Goal: Task Accomplishment & Management: Manage account settings

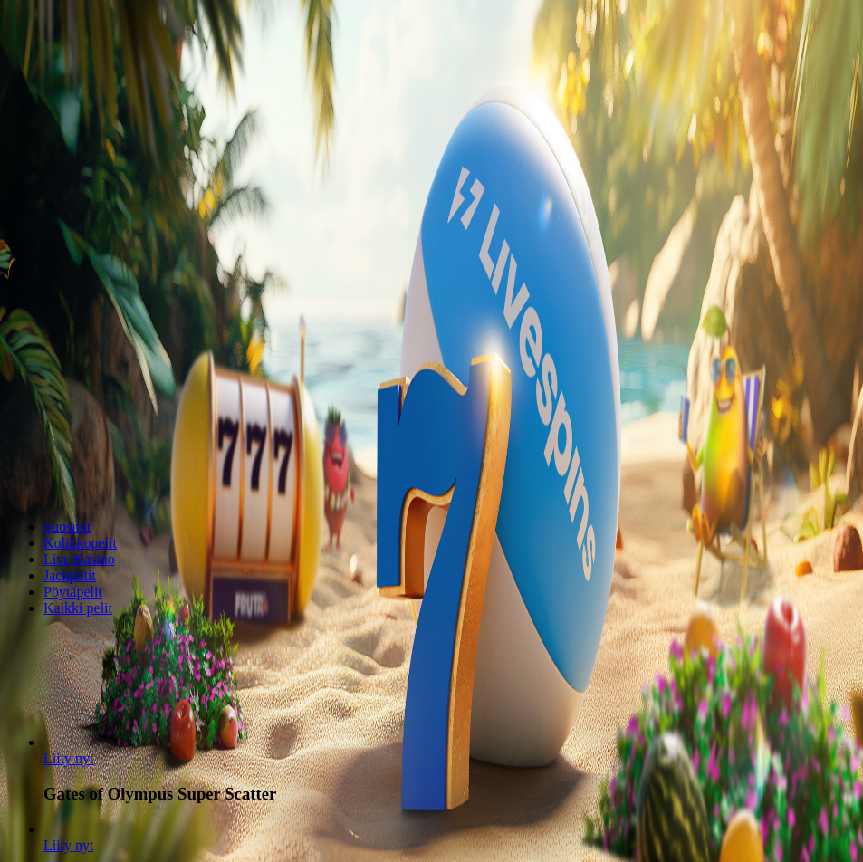
drag, startPoint x: 362, startPoint y: 345, endPoint x: 301, endPoint y: 365, distance: 63.8
click at [329, 434] on div "*** € €" at bounding box center [431, 460] width 848 height 52
click at [7, 485] on button "Talleta ja pelaa" at bounding box center [54, 494] width 95 height 19
drag, startPoint x: 480, startPoint y: 337, endPoint x: 338, endPoint y: 340, distance: 142.2
click at [136, 434] on input "**" at bounding box center [71, 443] width 129 height 18
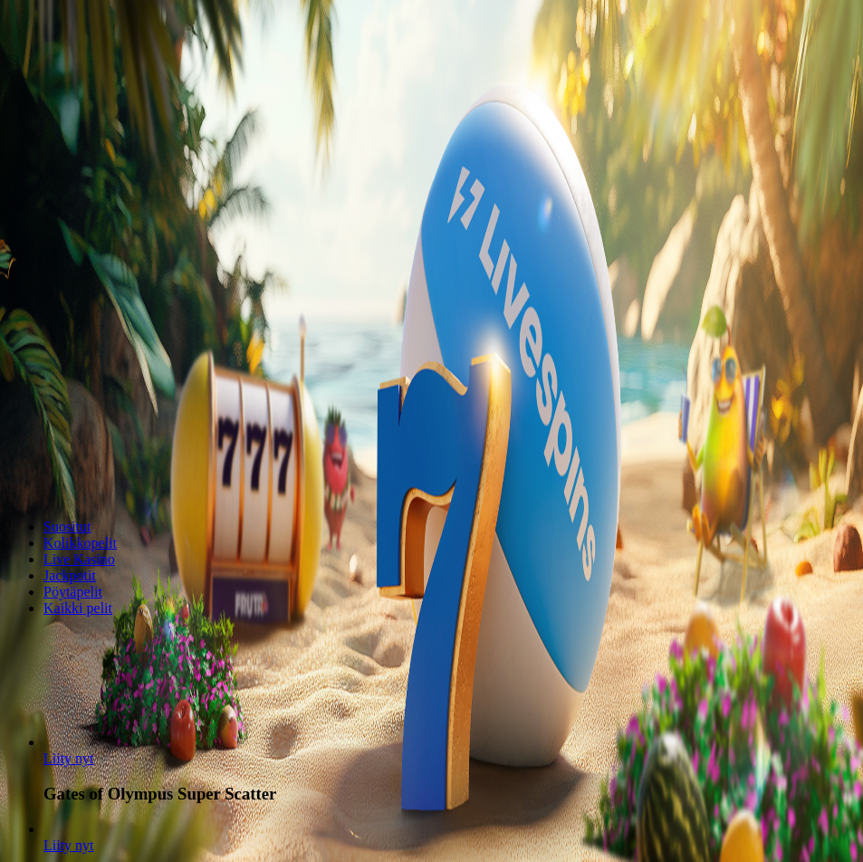
type input "**"
click at [95, 488] on span "Talleta ja pelaa" at bounding box center [54, 495] width 81 height 14
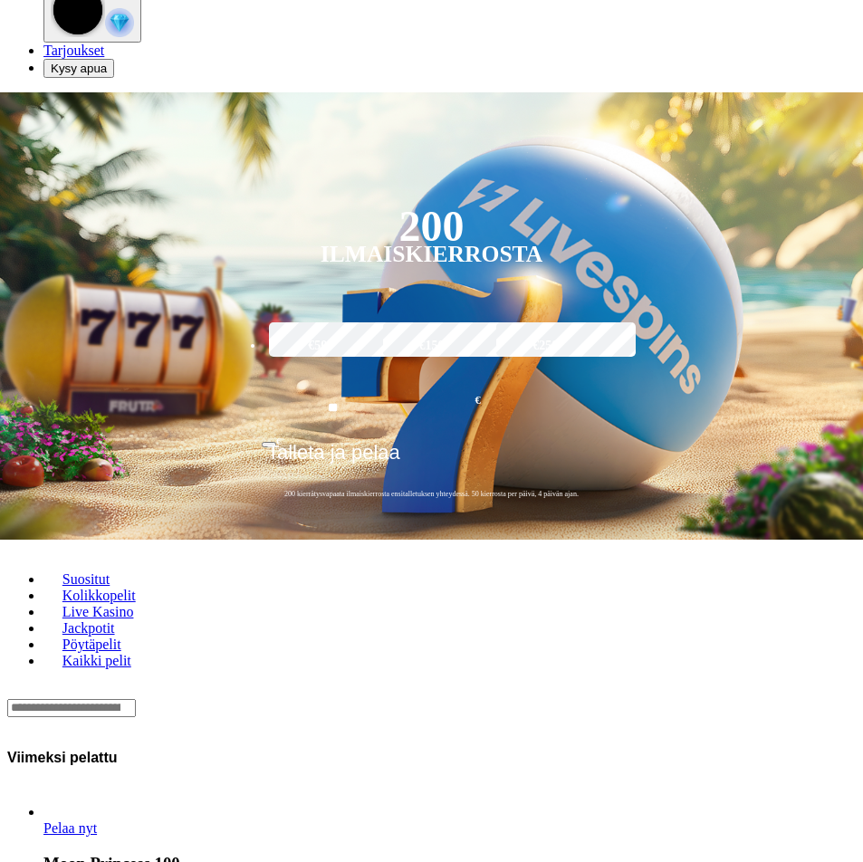
scroll to position [181, 0]
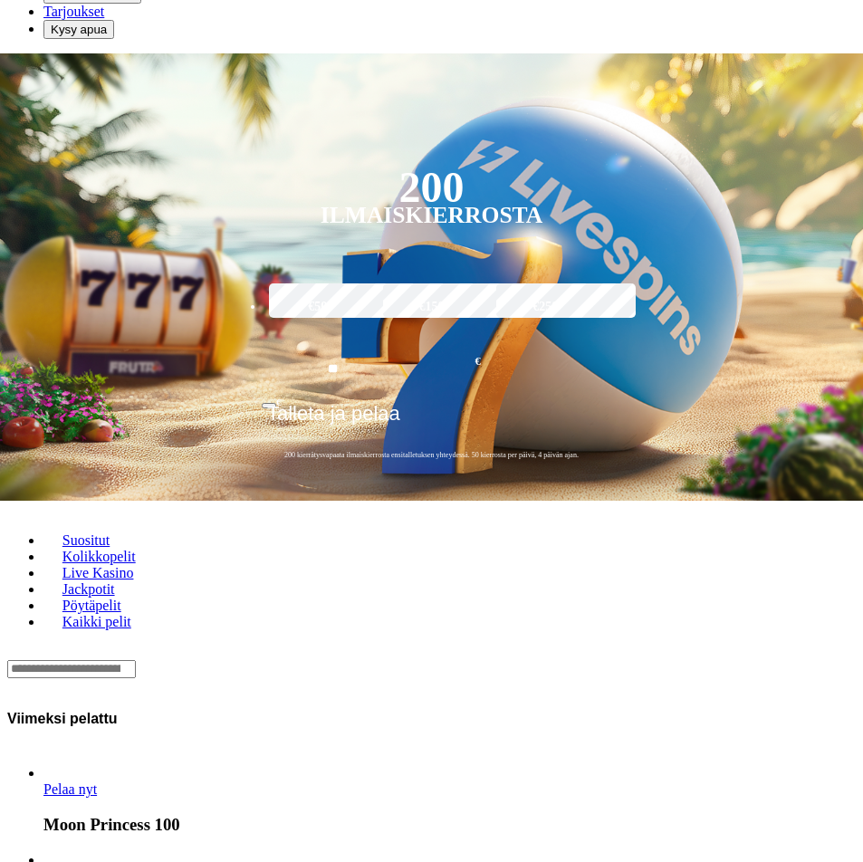
click at [91, 781] on span "Pelaa nyt" at bounding box center [69, 788] width 53 height 15
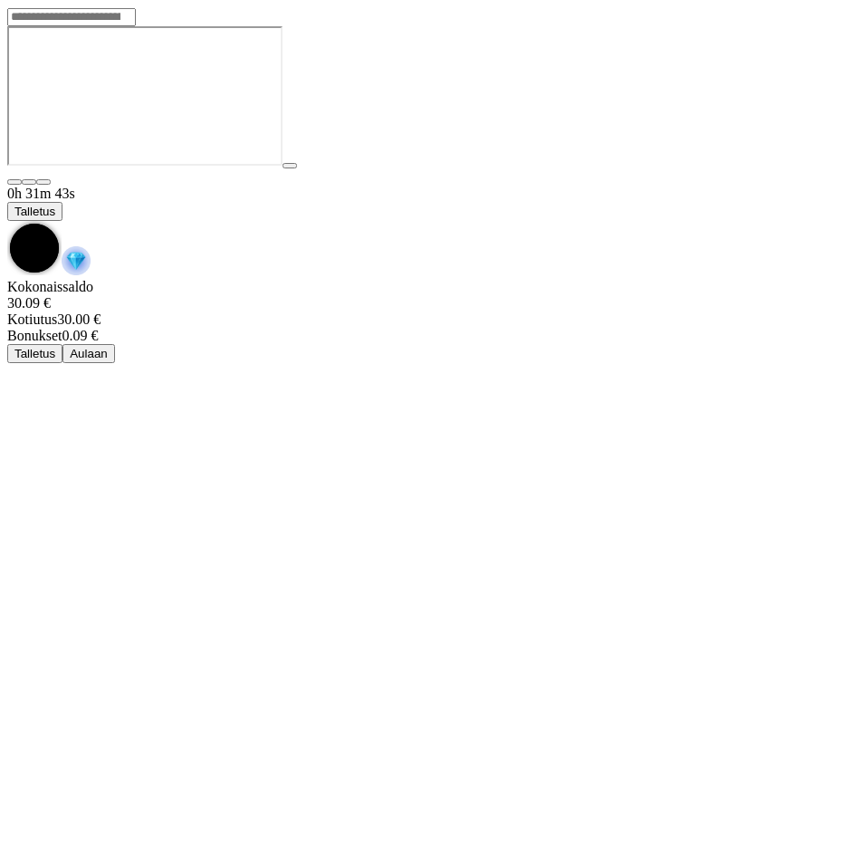
click at [59, 224] on circle "Game menu" at bounding box center [34, 248] width 49 height 49
click at [778, 186] on div "0h 31m 44s Talletus" at bounding box center [431, 232] width 848 height 93
click at [7, 221] on span "chevron-down icon" at bounding box center [7, 221] width 0 height 0
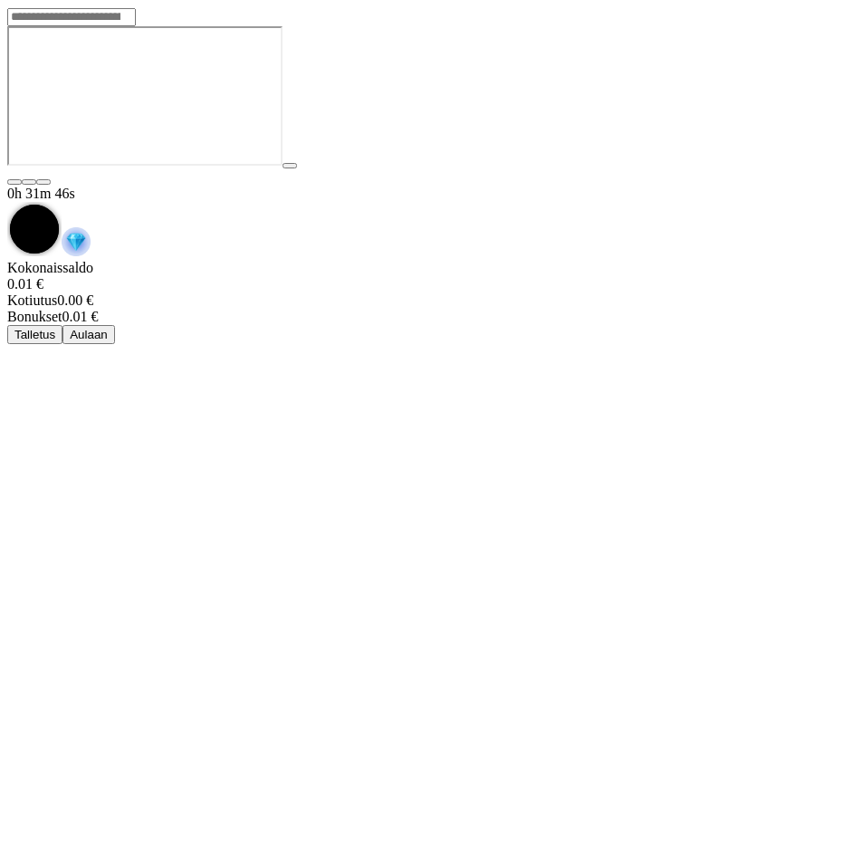
click at [108, 328] on span "Aulaan" at bounding box center [89, 335] width 38 height 14
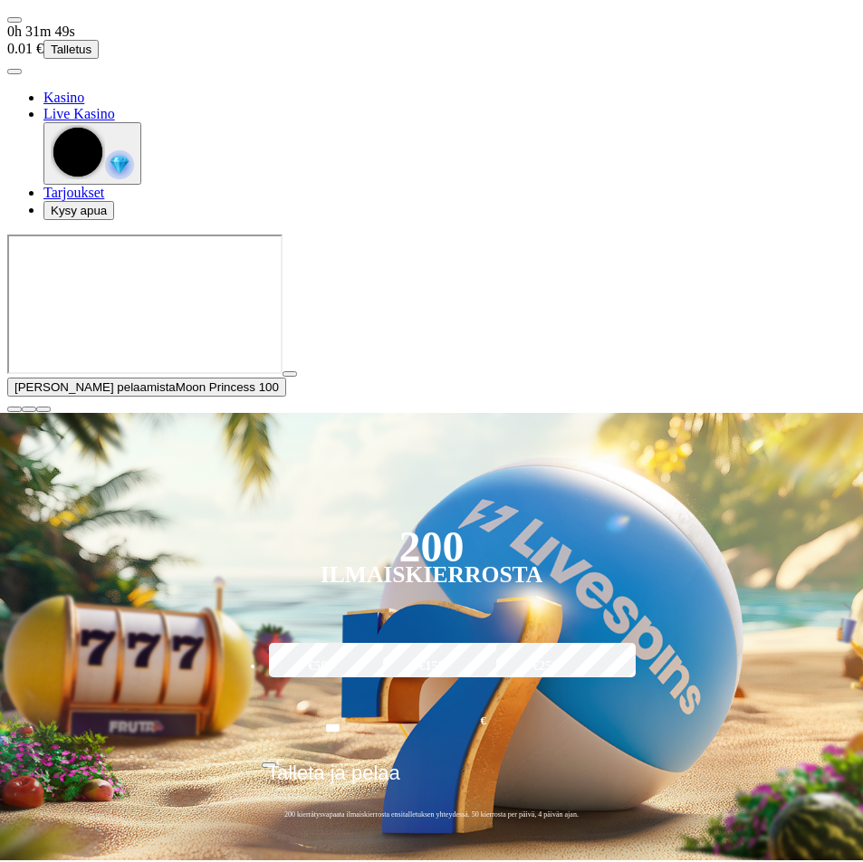
click at [14, 409] on span "close icon" at bounding box center [14, 409] width 0 height 0
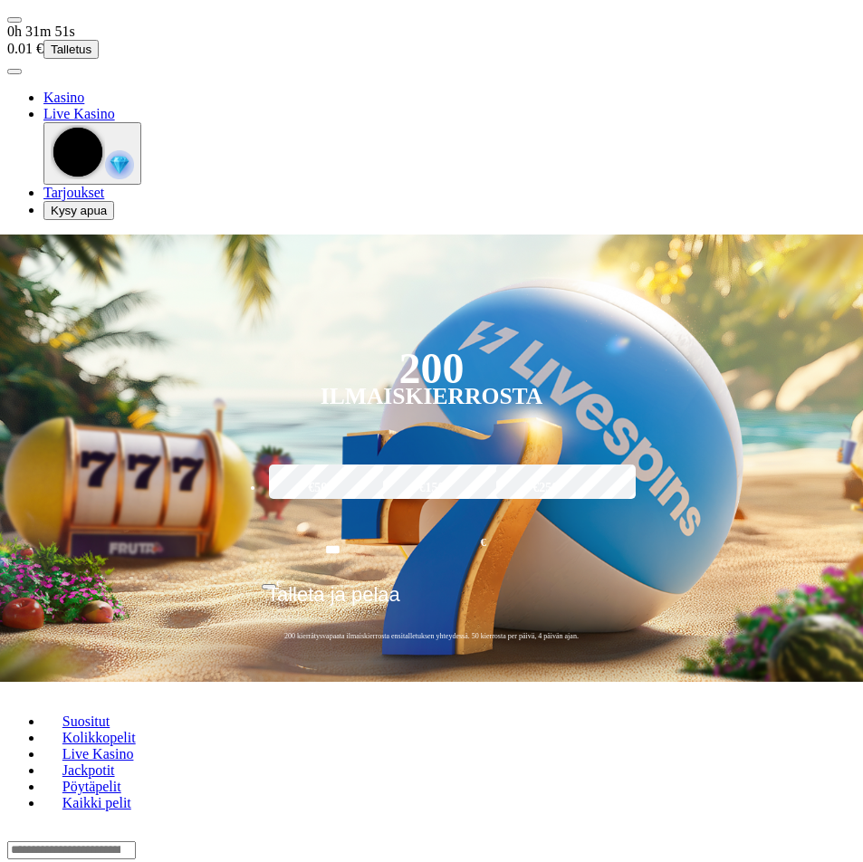
drag, startPoint x: 449, startPoint y: 336, endPoint x: 351, endPoint y: 344, distance: 98.1
click at [358, 524] on input "***" at bounding box center [333, 550] width 142 height 52
type input "**"
click at [400, 583] on span "Talleta ja pelaa" at bounding box center [333, 601] width 133 height 36
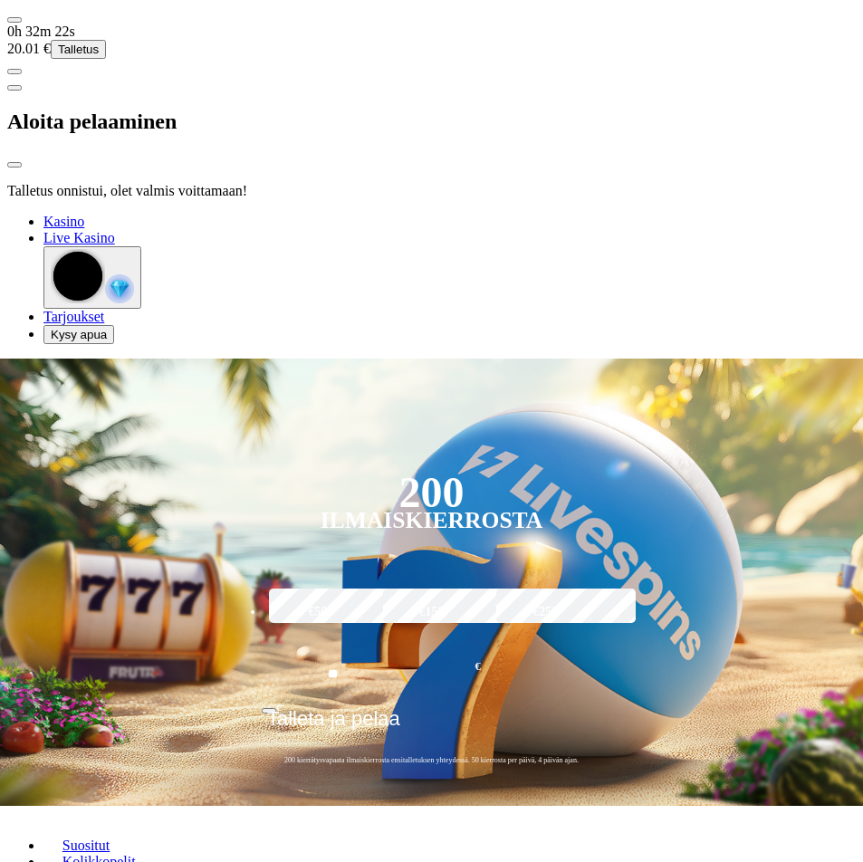
click at [600, 466] on header "200 Ilmaiskierrosta" at bounding box center [431, 506] width 339 height 81
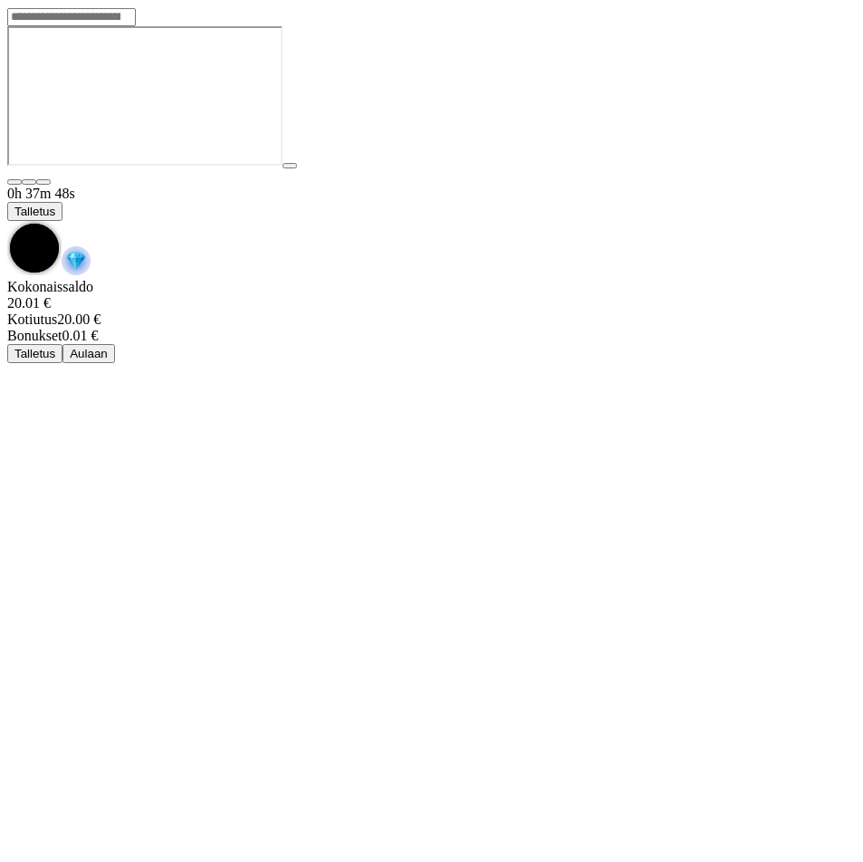
click at [91, 246] on img "Game menu" at bounding box center [76, 260] width 29 height 29
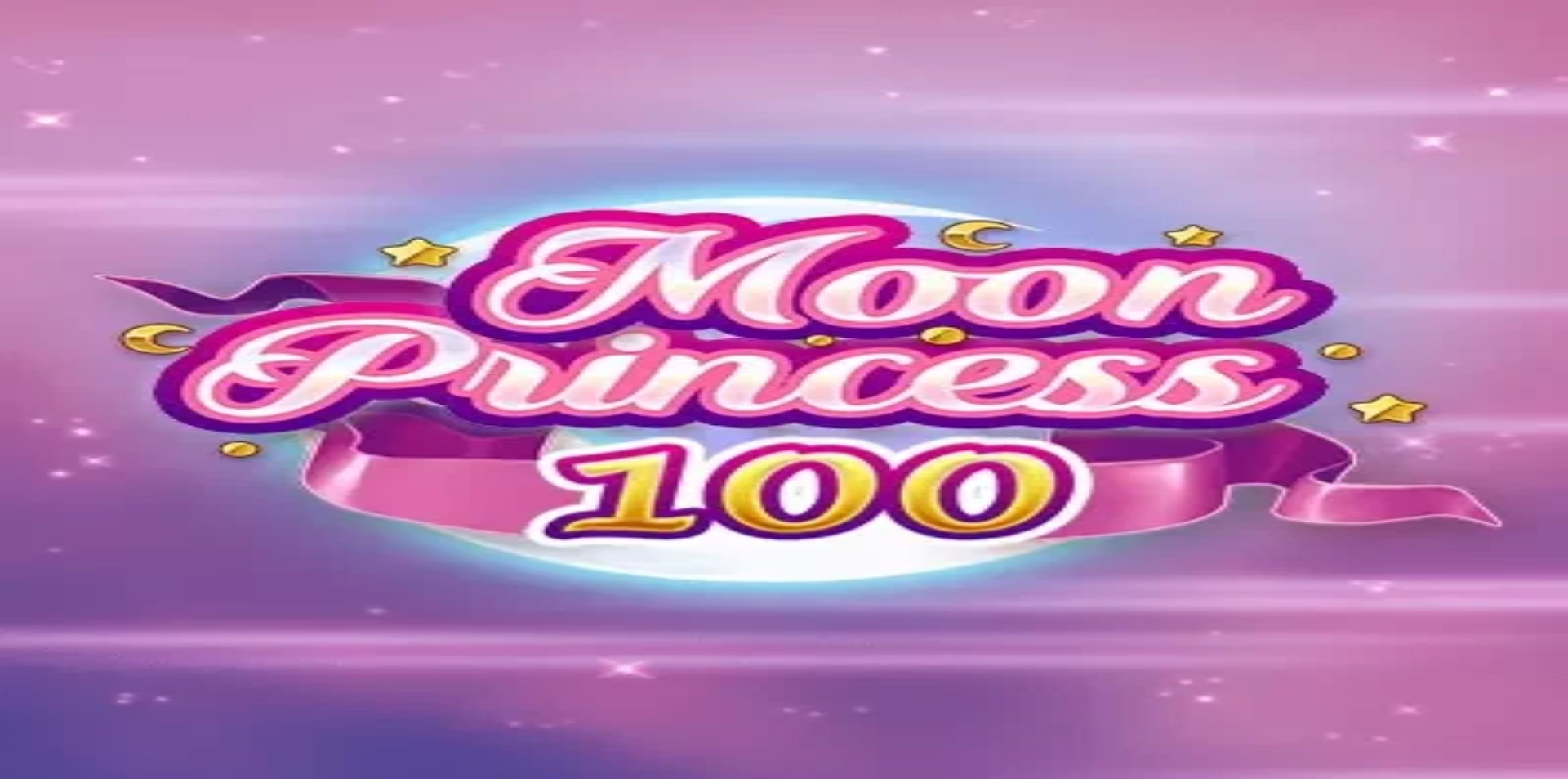
drag, startPoint x: 115, startPoint y: 59, endPoint x: 144, endPoint y: 79, distance: 35.2
click at [105, 59] on img "Primary" at bounding box center [55, 42] width 98 height 41
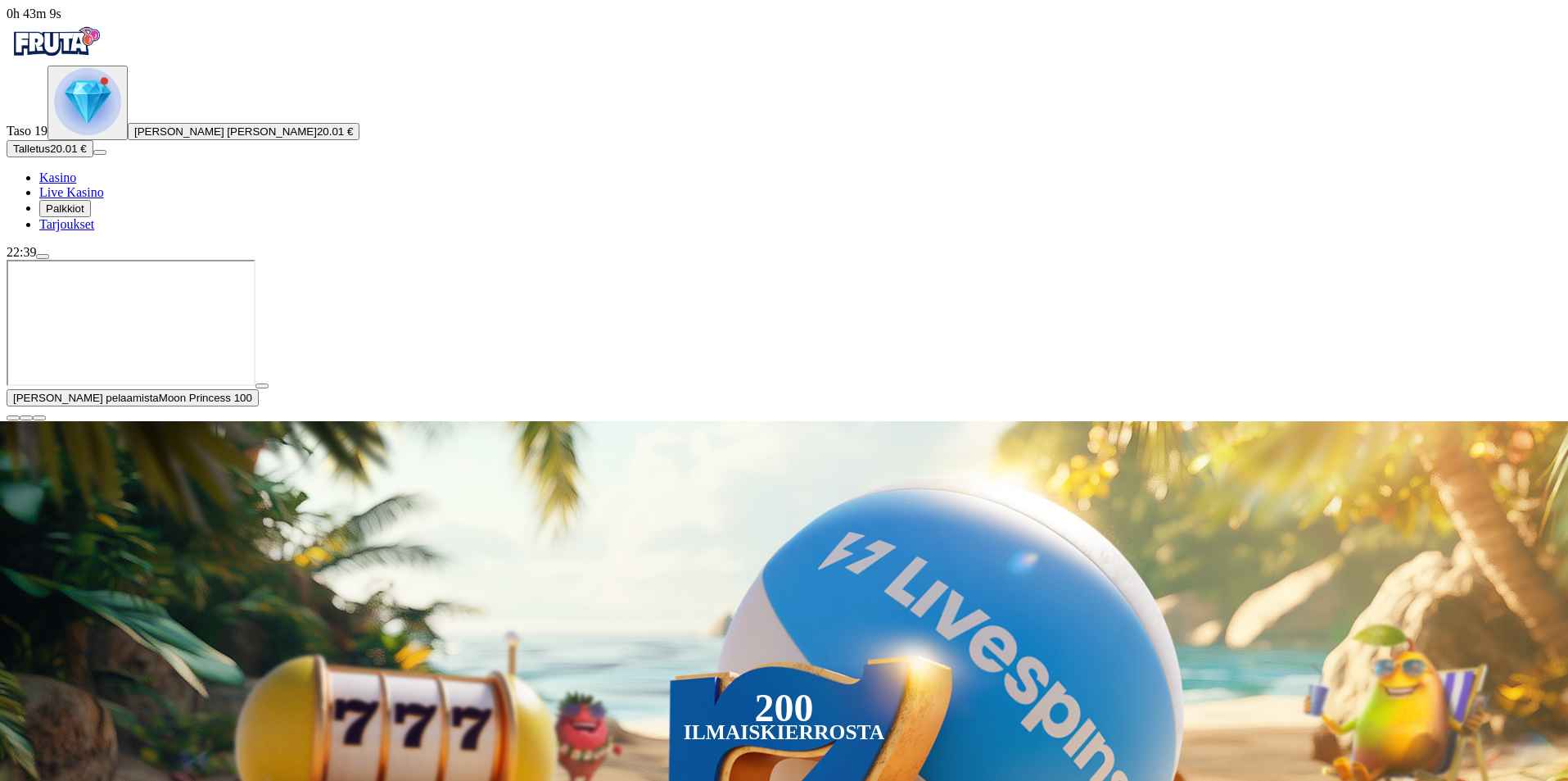
click at [97, 135] on img "Primary" at bounding box center [88, 101] width 67 height 67
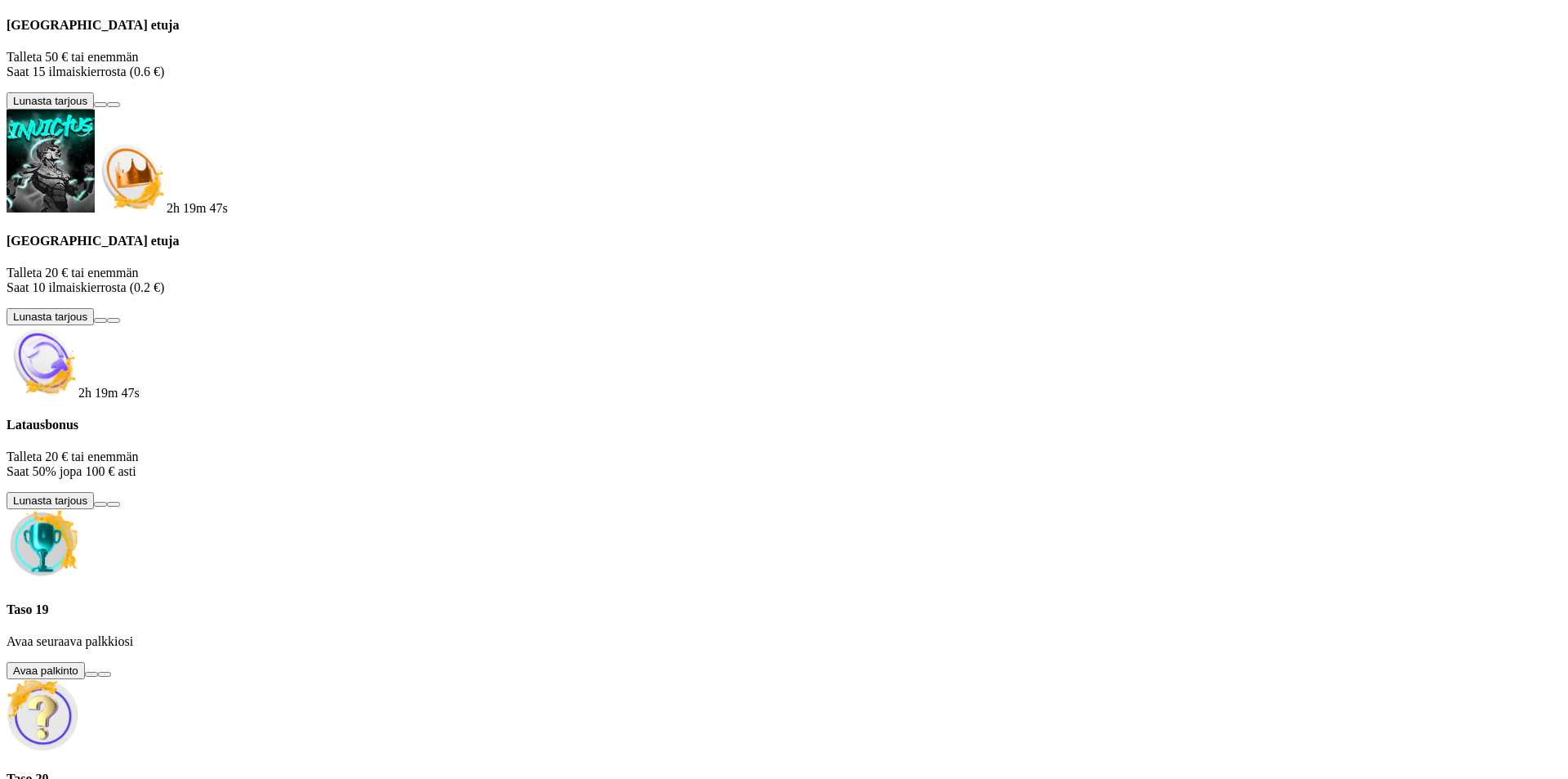
scroll to position [202, 0]
click at [98, 672] on button at bounding box center [91, 673] width 13 height 5
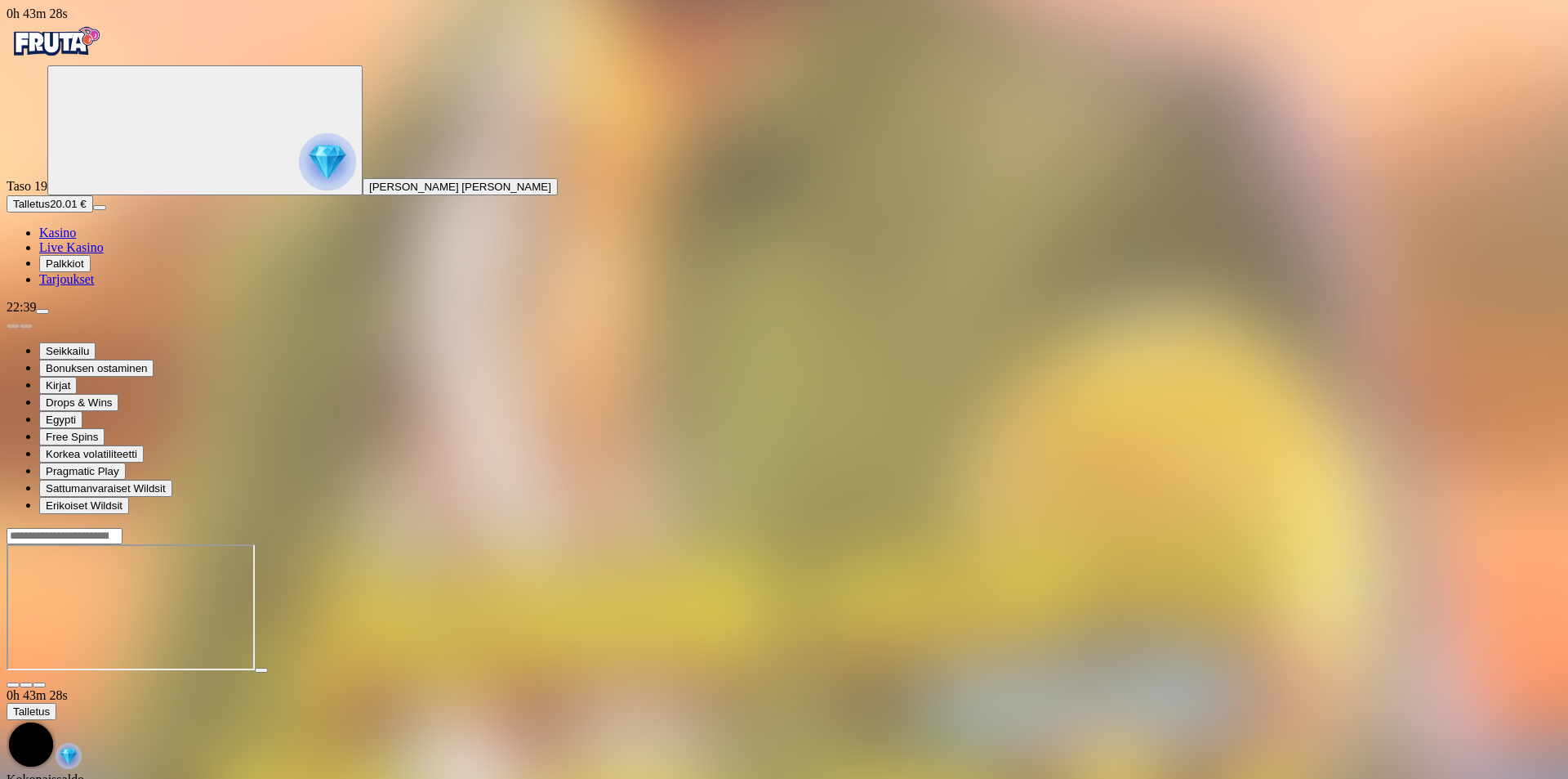
click at [90, 62] on img "Primary" at bounding box center [55, 42] width 98 height 41
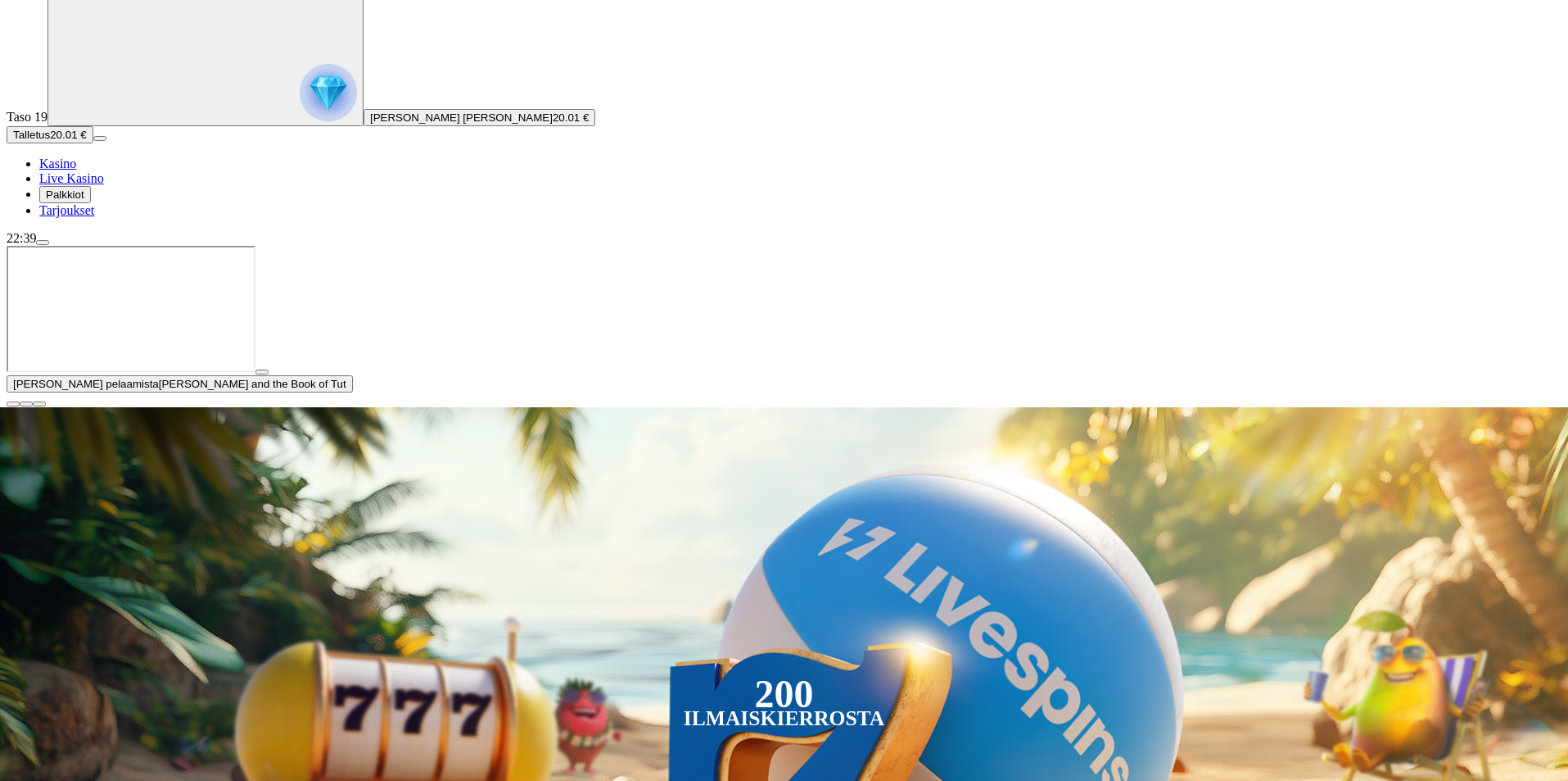
scroll to position [328, 0]
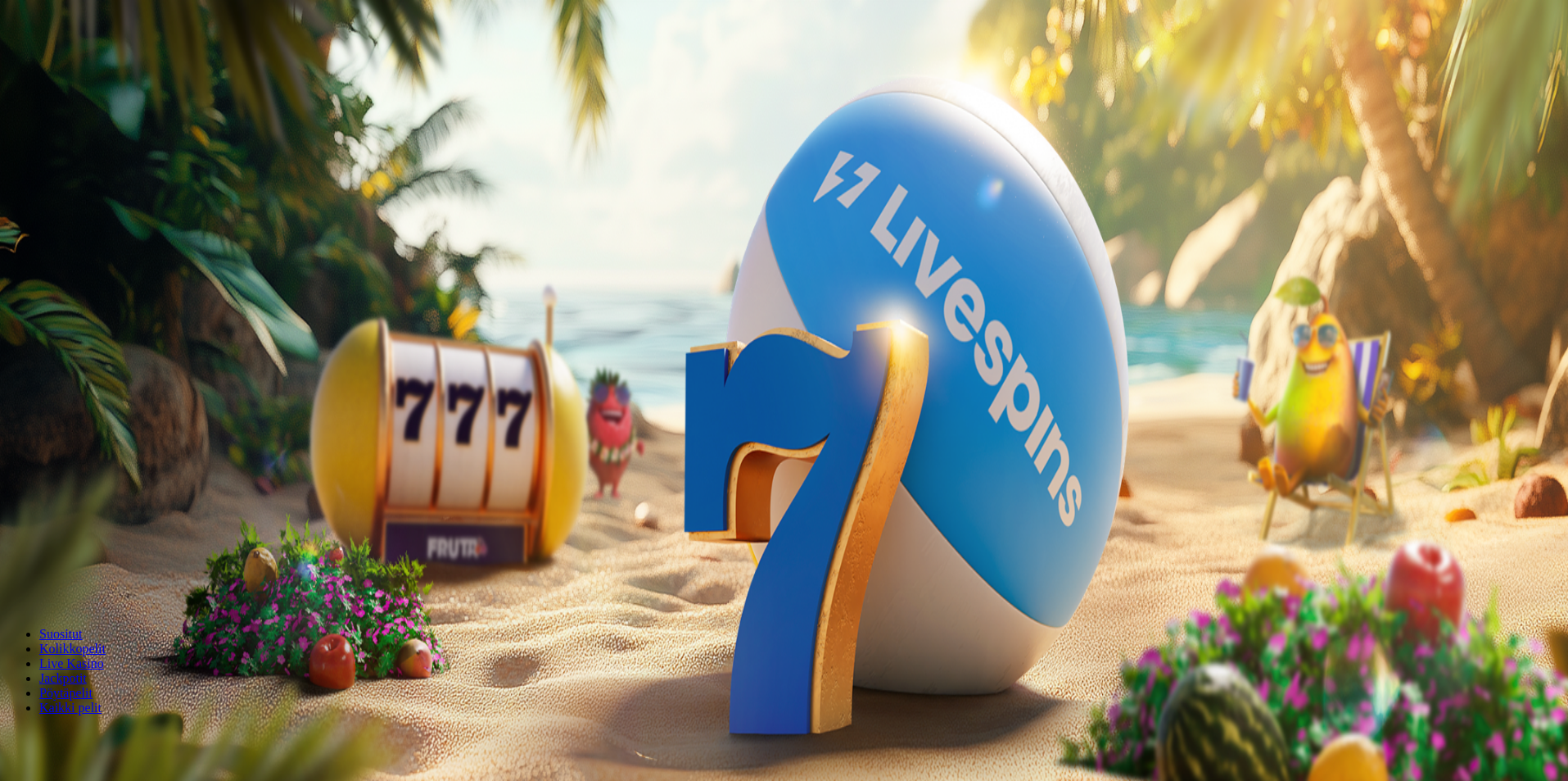
click at [94, 287] on span "Tarjoukset" at bounding box center [66, 279] width 55 height 14
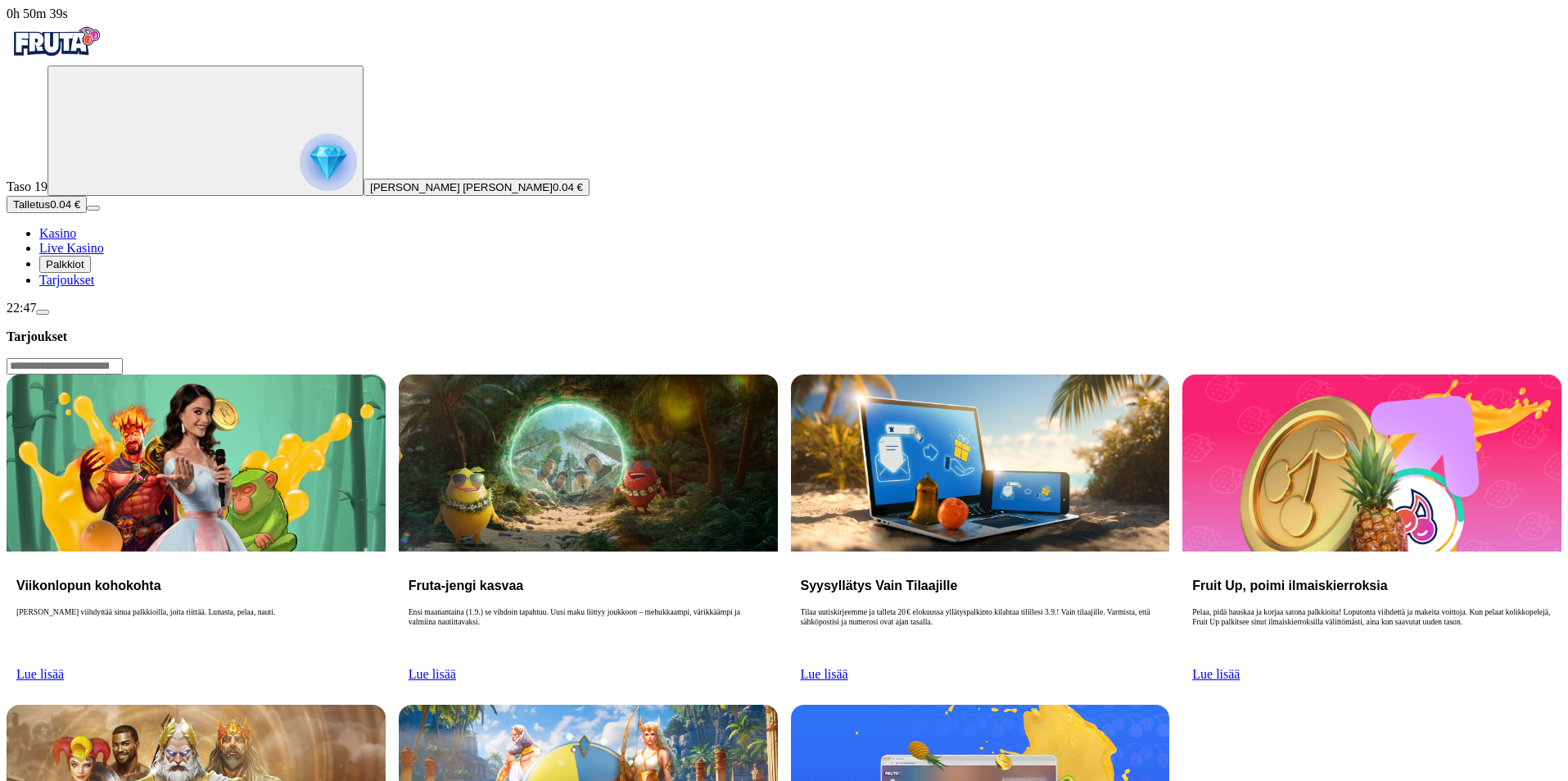
click at [43, 312] on span "menu icon" at bounding box center [43, 312] width 0 height 0
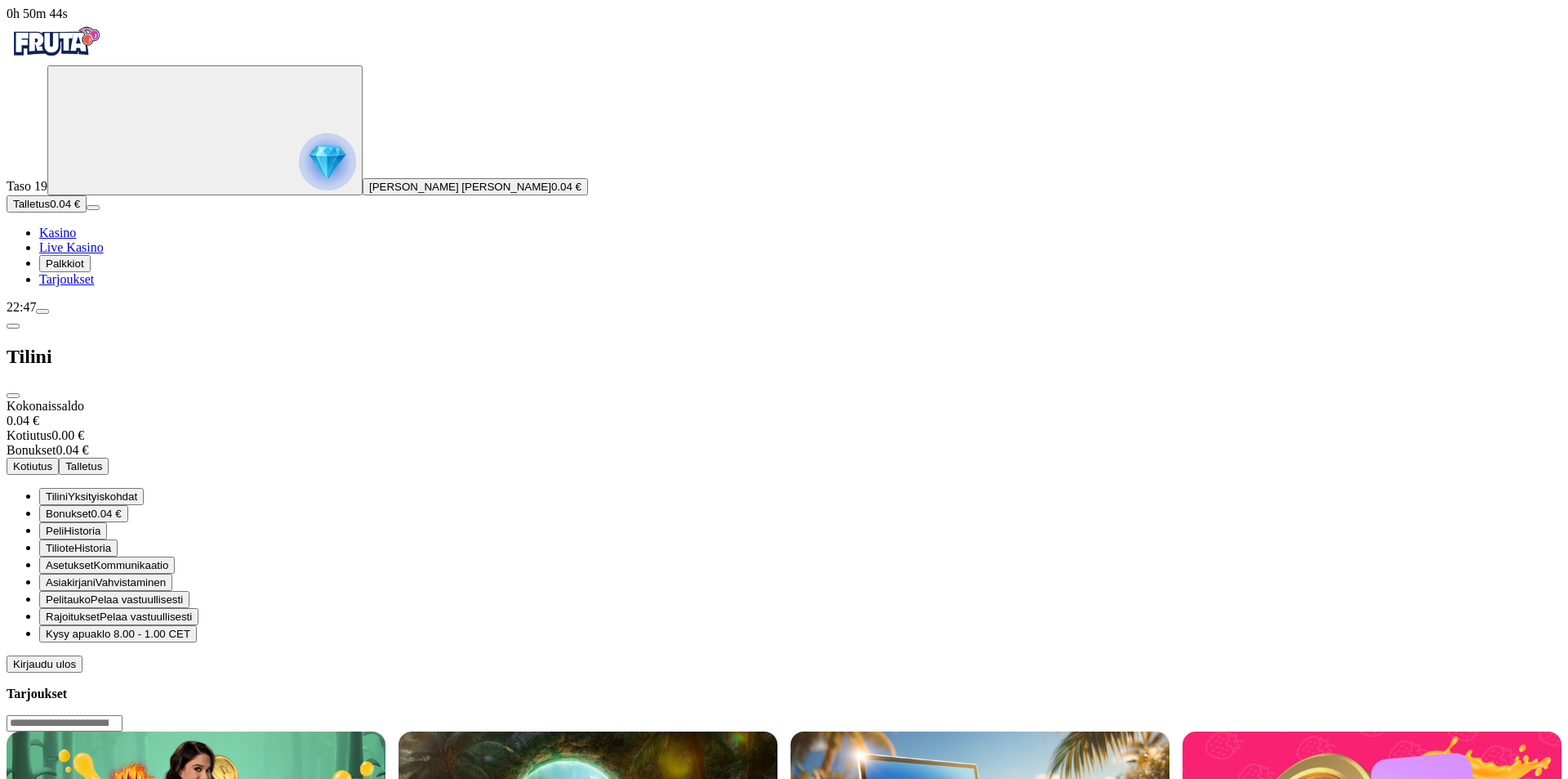
click at [64, 524] on span "Peli" at bounding box center [55, 531] width 18 height 13
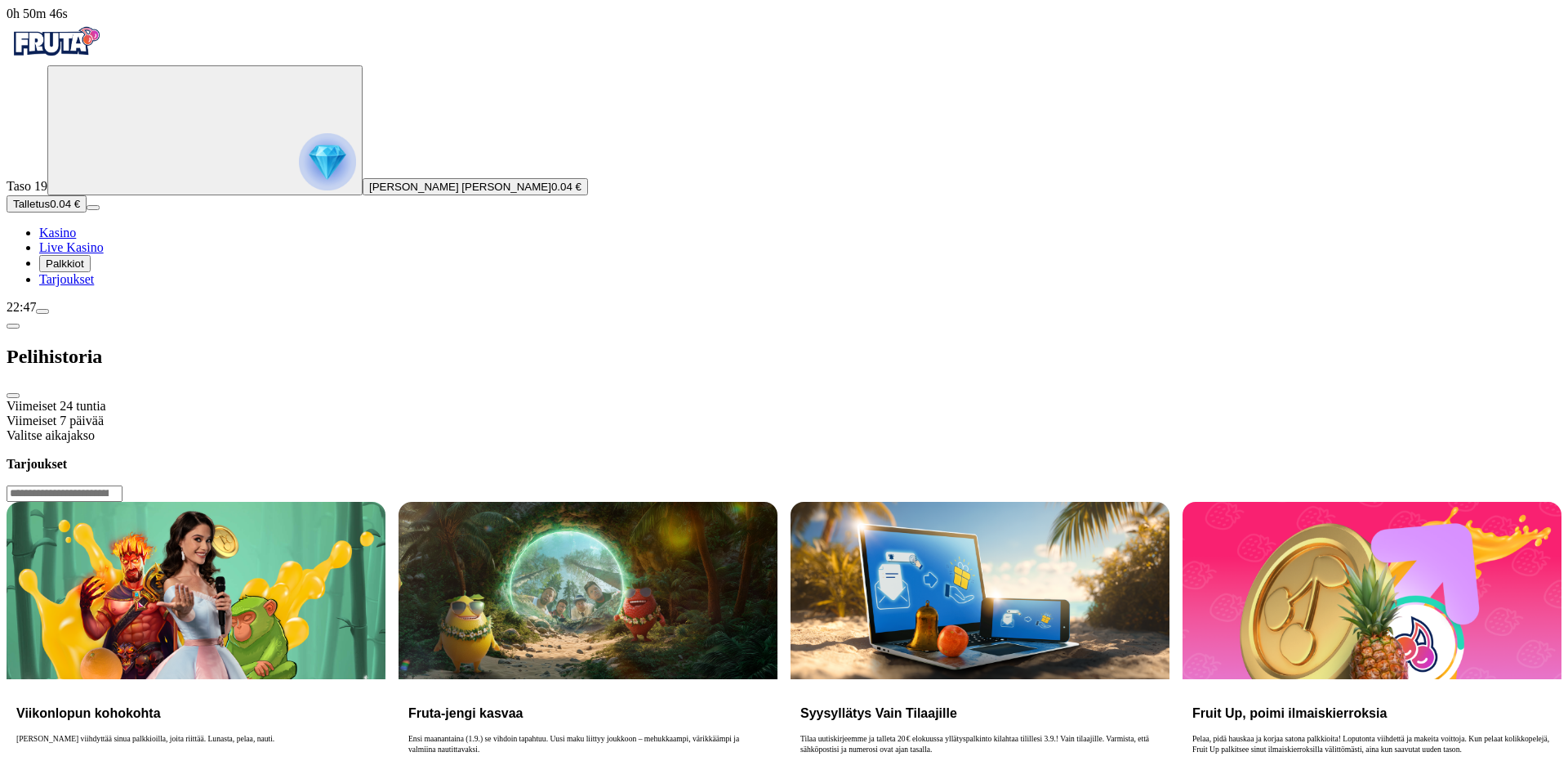
click at [336, 399] on div "Viimeiset 24 tuntia" at bounding box center [784, 406] width 1555 height 14
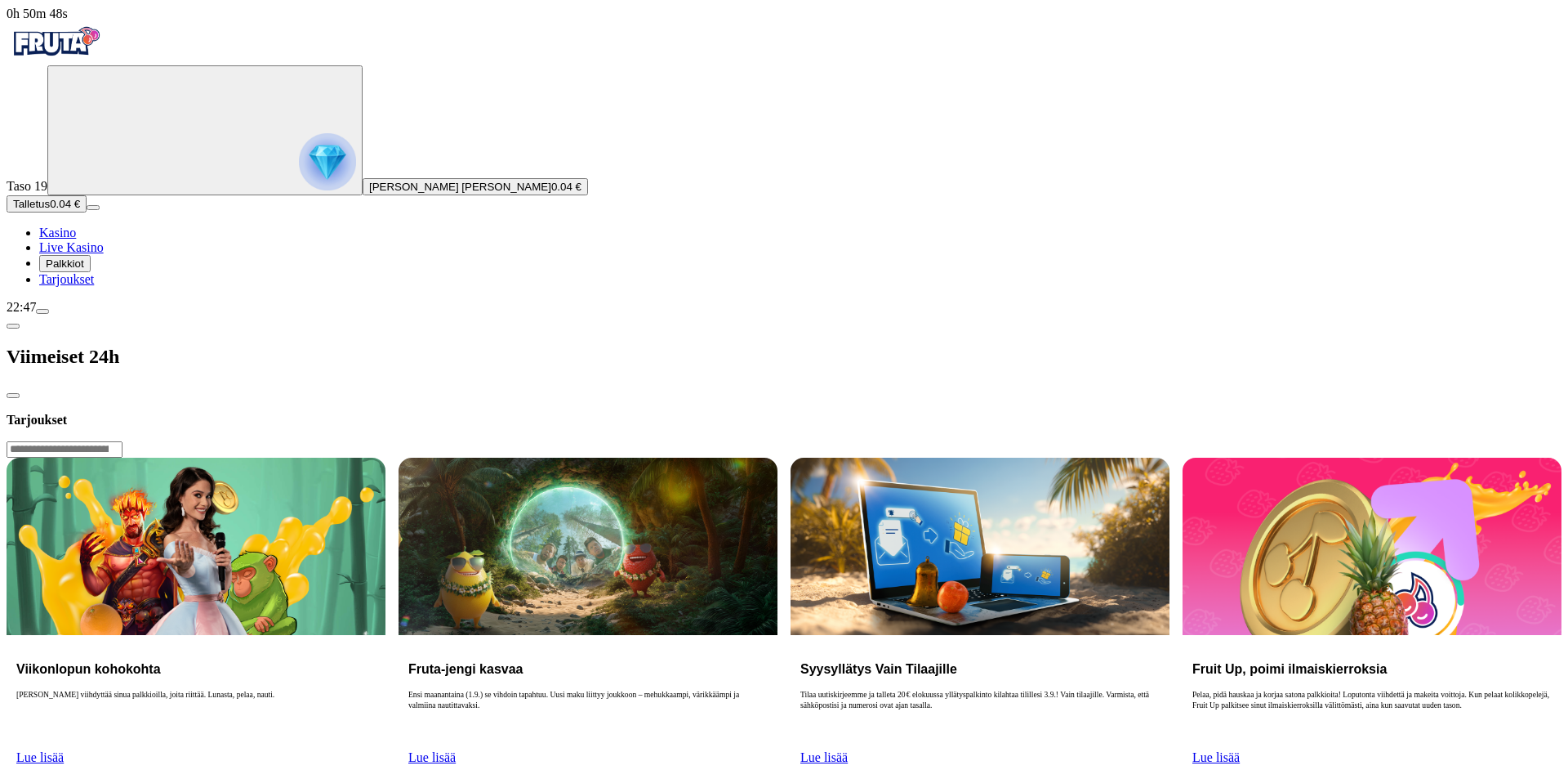
click at [13, 326] on span "chevron-left icon" at bounding box center [13, 326] width 0 height 0
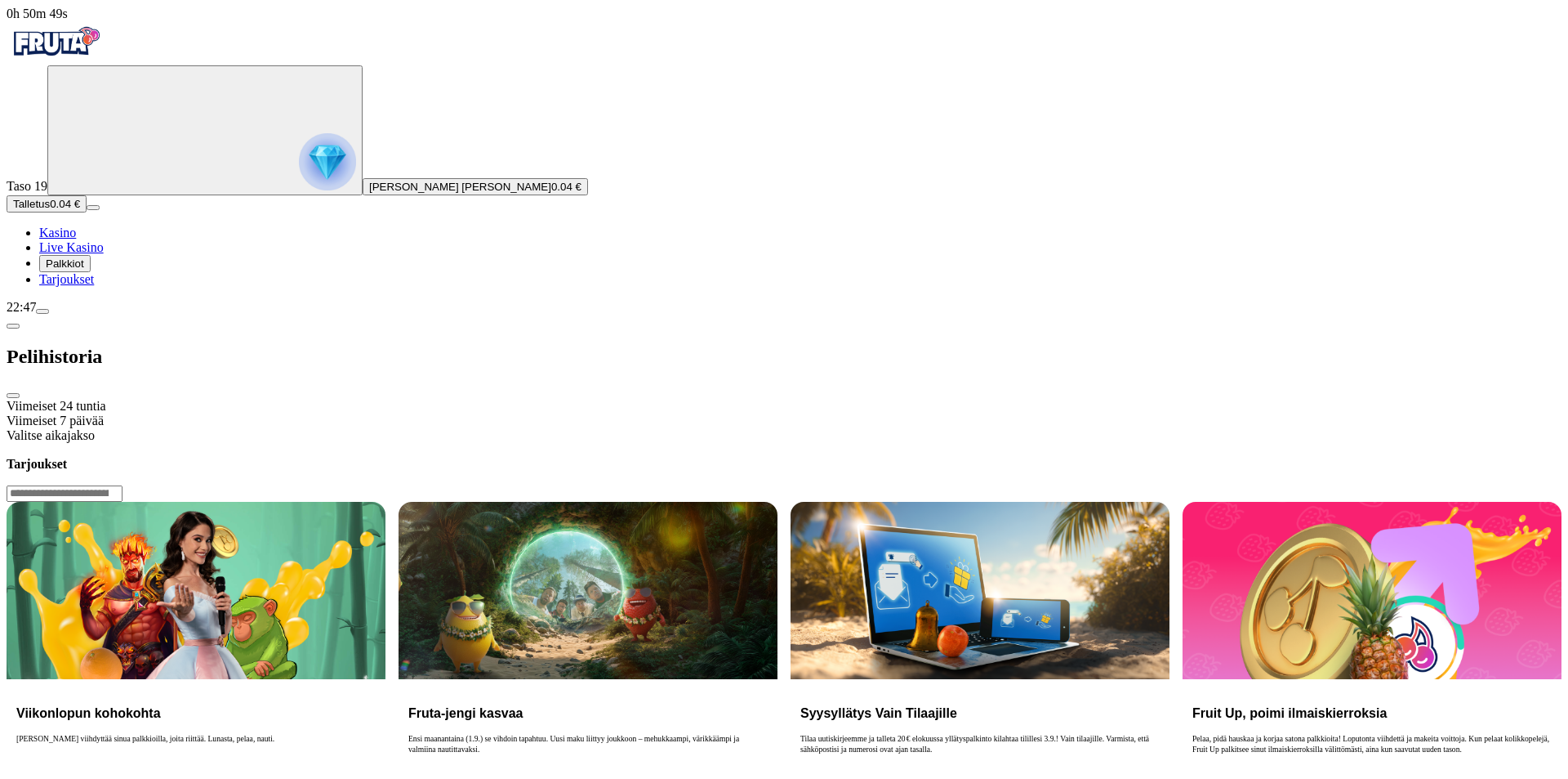
click at [192, 315] on div "Pelihistoria" at bounding box center [784, 357] width 1555 height 84
click at [13, 326] on span "chevron-left icon" at bounding box center [13, 326] width 0 height 0
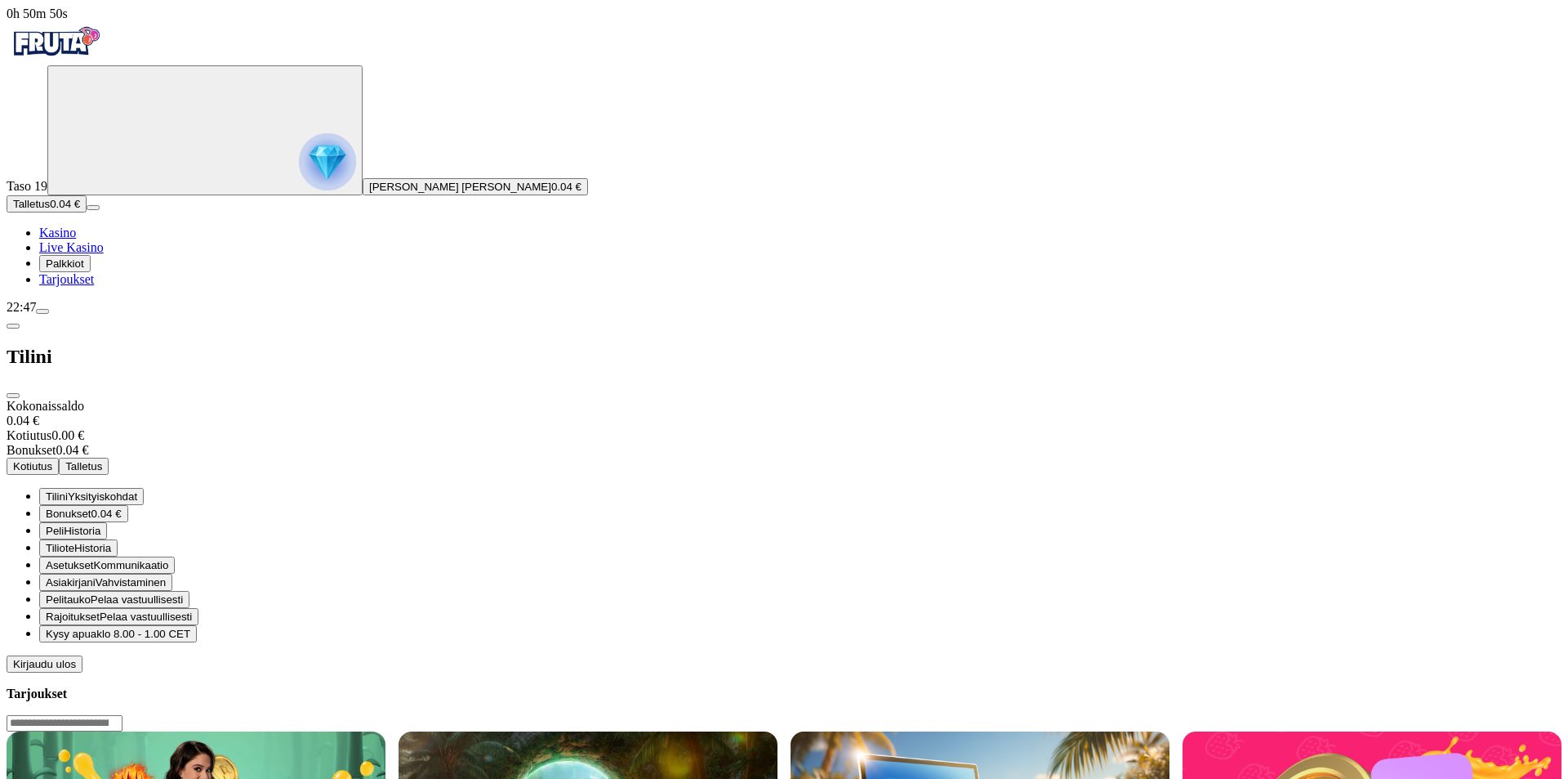
click at [111, 542] on span "Historia" at bounding box center [92, 548] width 37 height 13
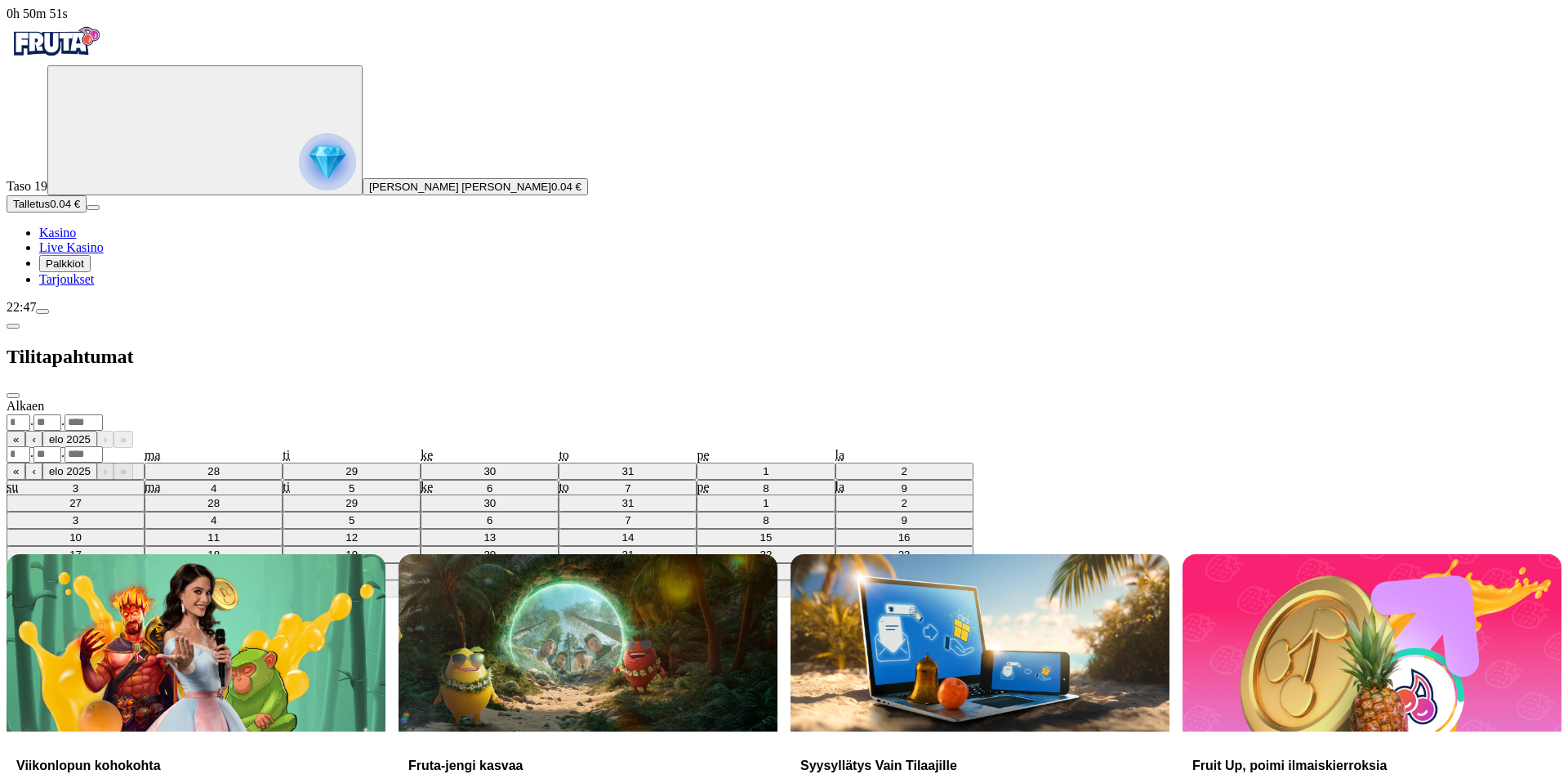
click at [328, 413] on div ". ." at bounding box center [784, 422] width 1555 height 17
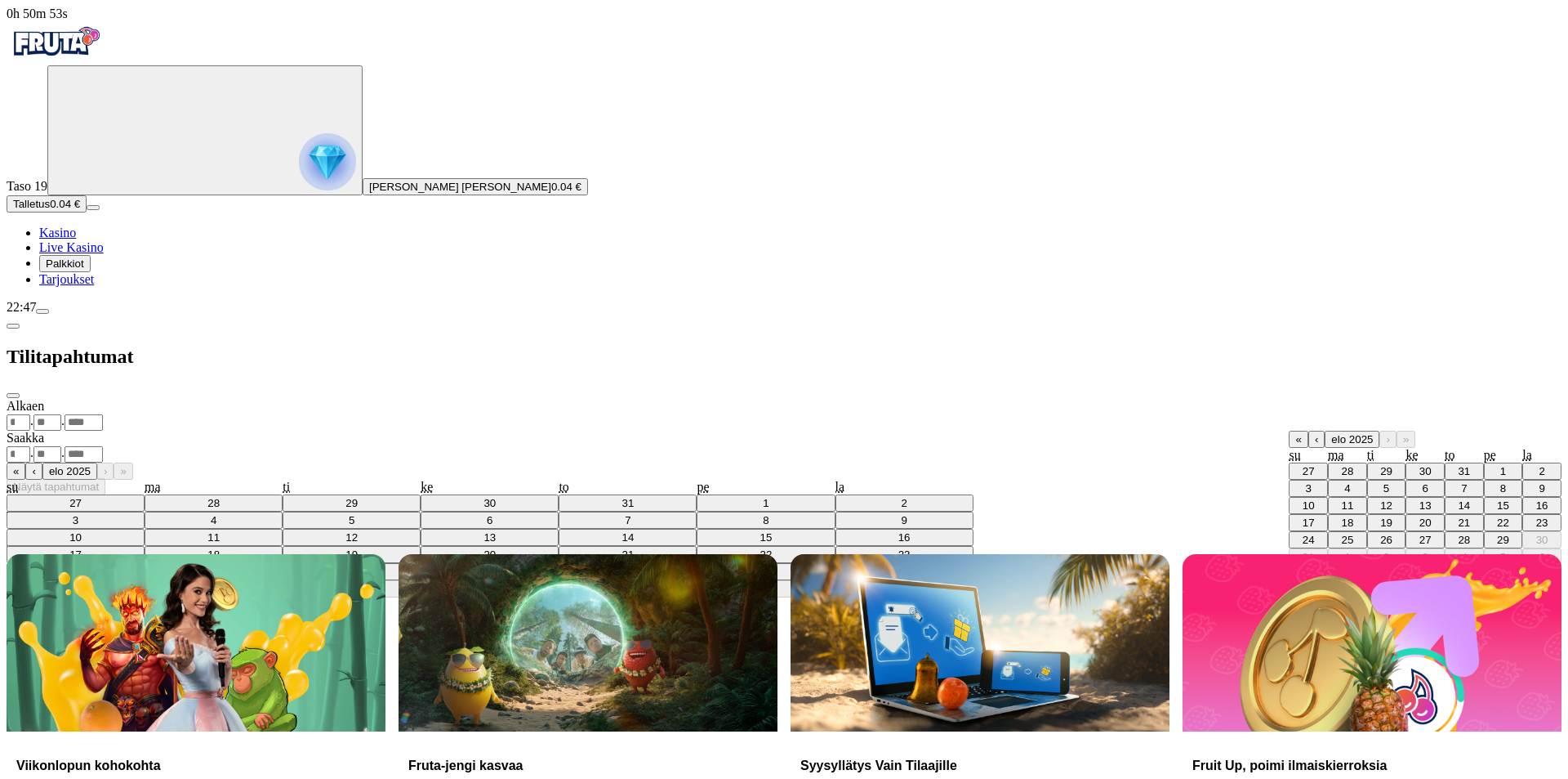
click at [1380, 533] on abbr "26" at bounding box center [1387, 540] width 13 height 13
type input "**"
type input "*"
type input "****"
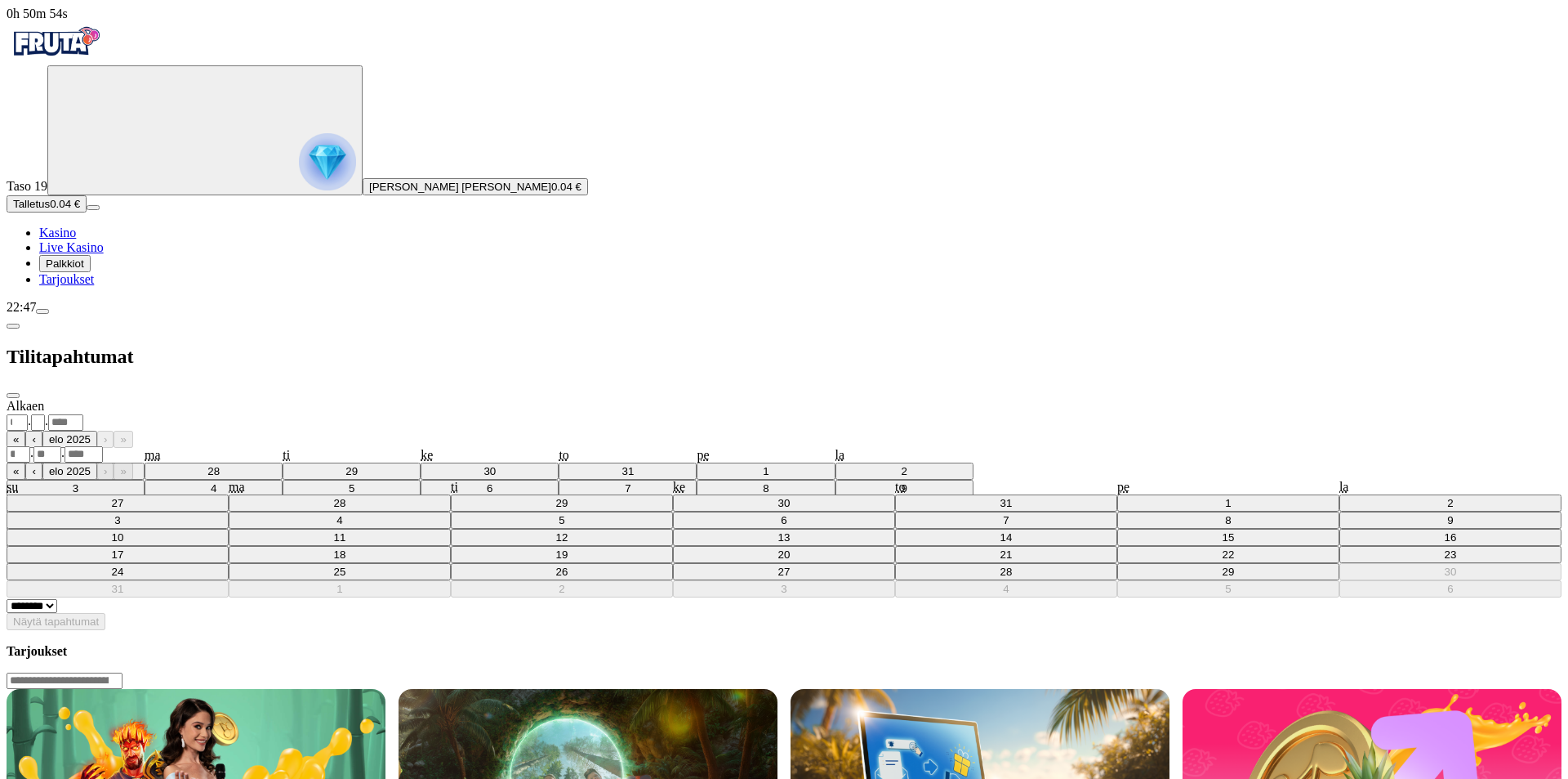
click at [352, 445] on div ". ." at bounding box center [784, 453] width 1555 height 17
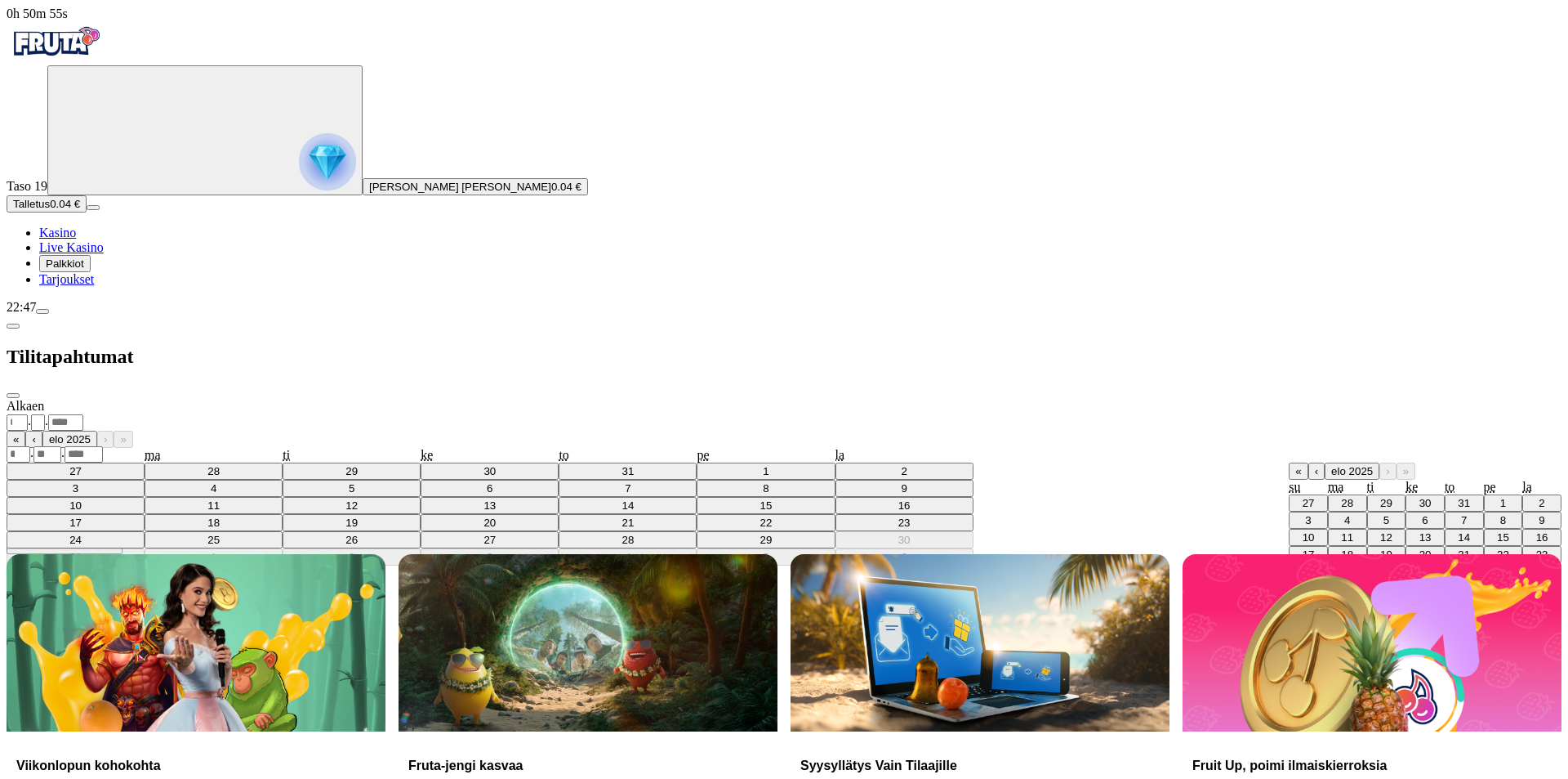
click at [1497, 565] on abbr "29" at bounding box center [1503, 571] width 13 height 13
type input "**"
type input "*"
type input "****"
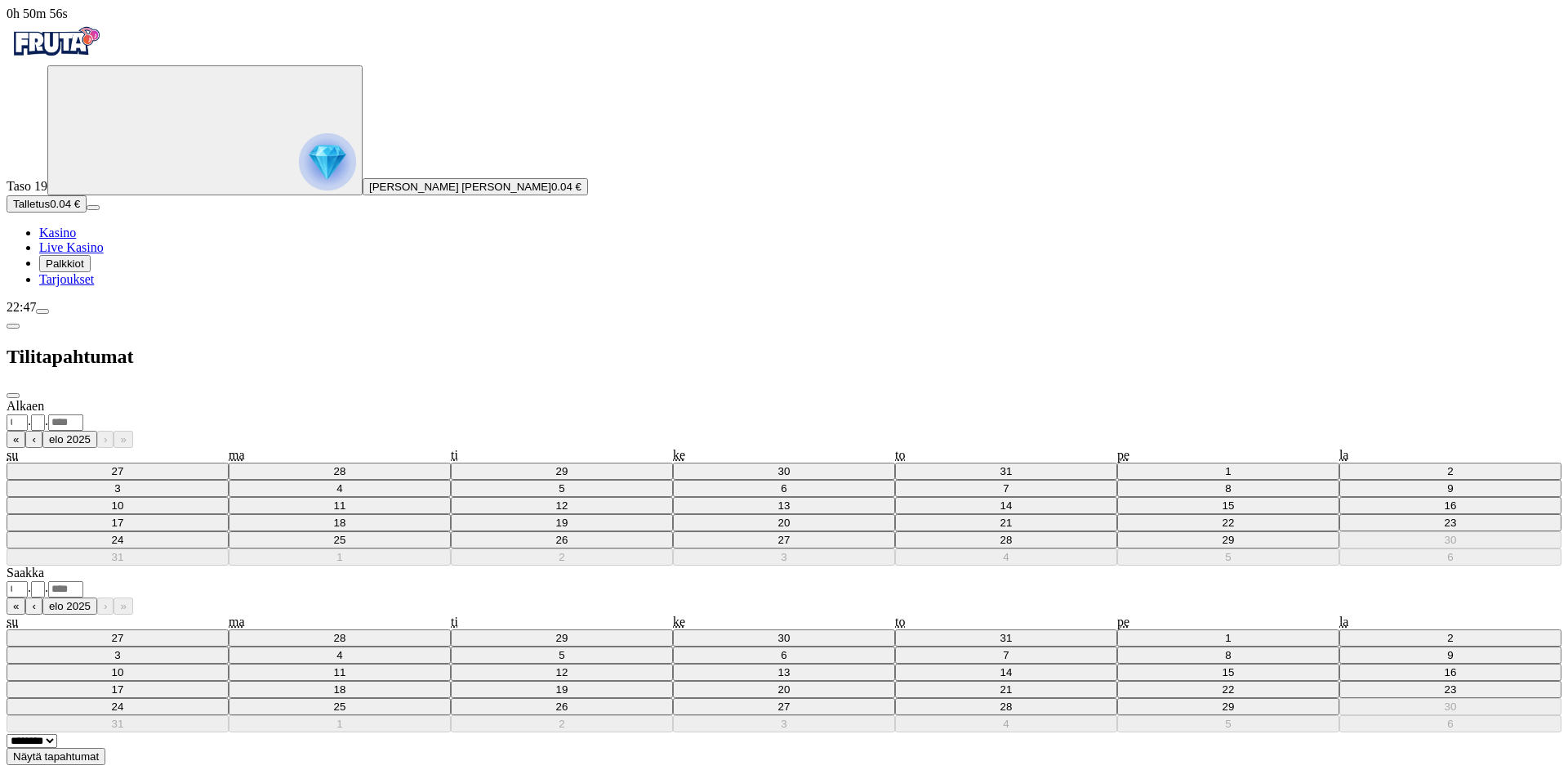
click at [99, 750] on span "Näytä tapahtumat" at bounding box center [55, 756] width 86 height 13
